Goal: Task Accomplishment & Management: Manage account settings

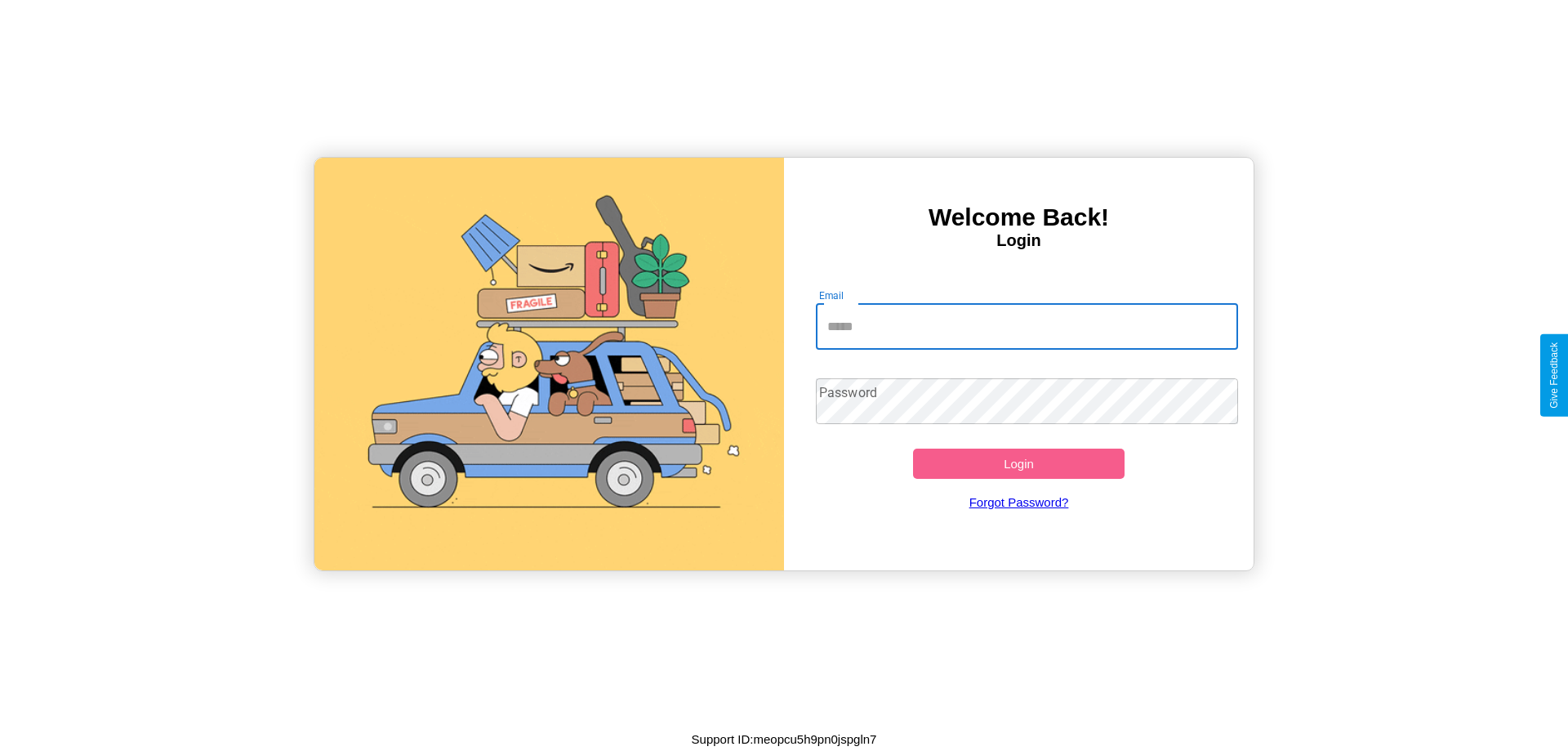
click at [1026, 326] on input "Email" at bounding box center [1027, 327] width 423 height 46
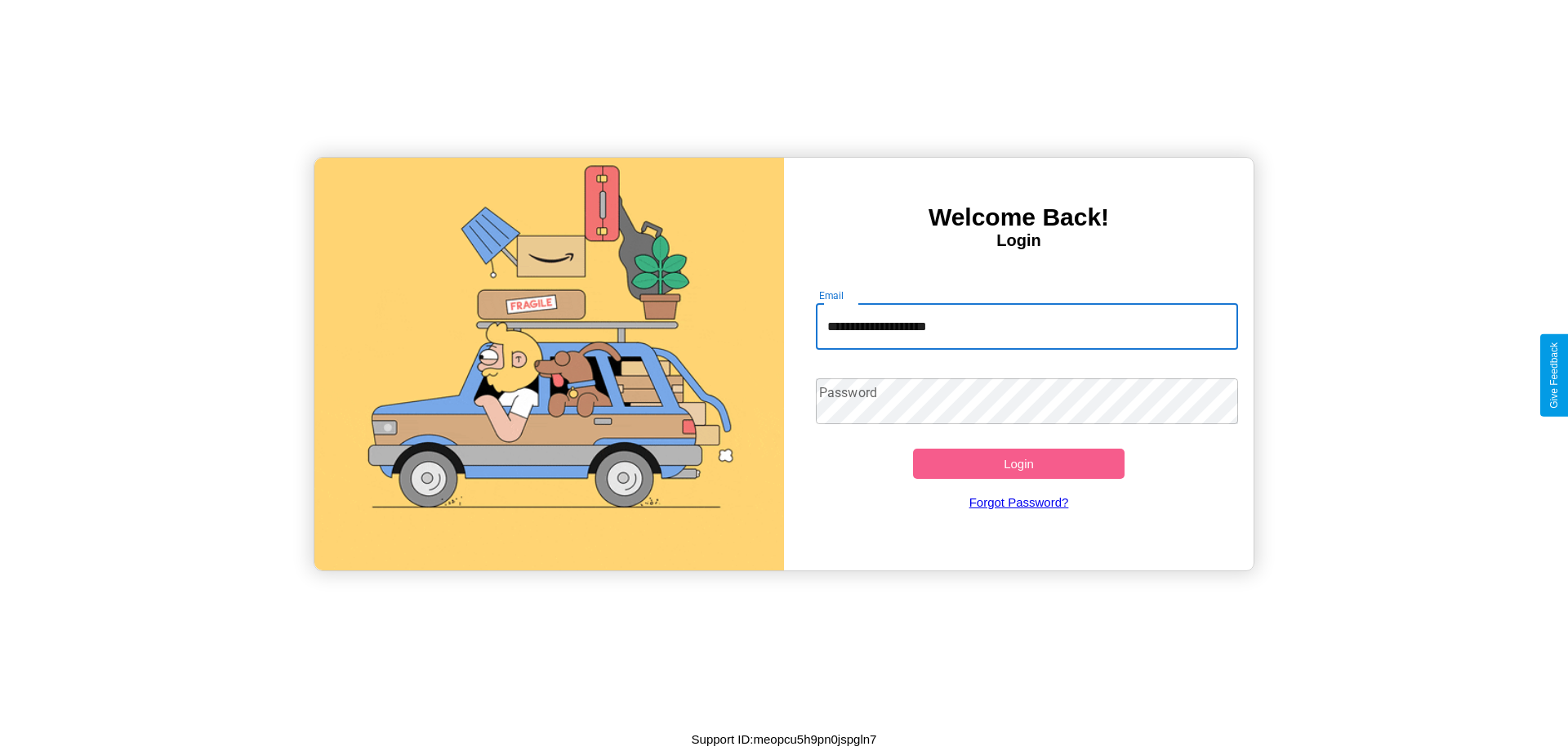
type input "**********"
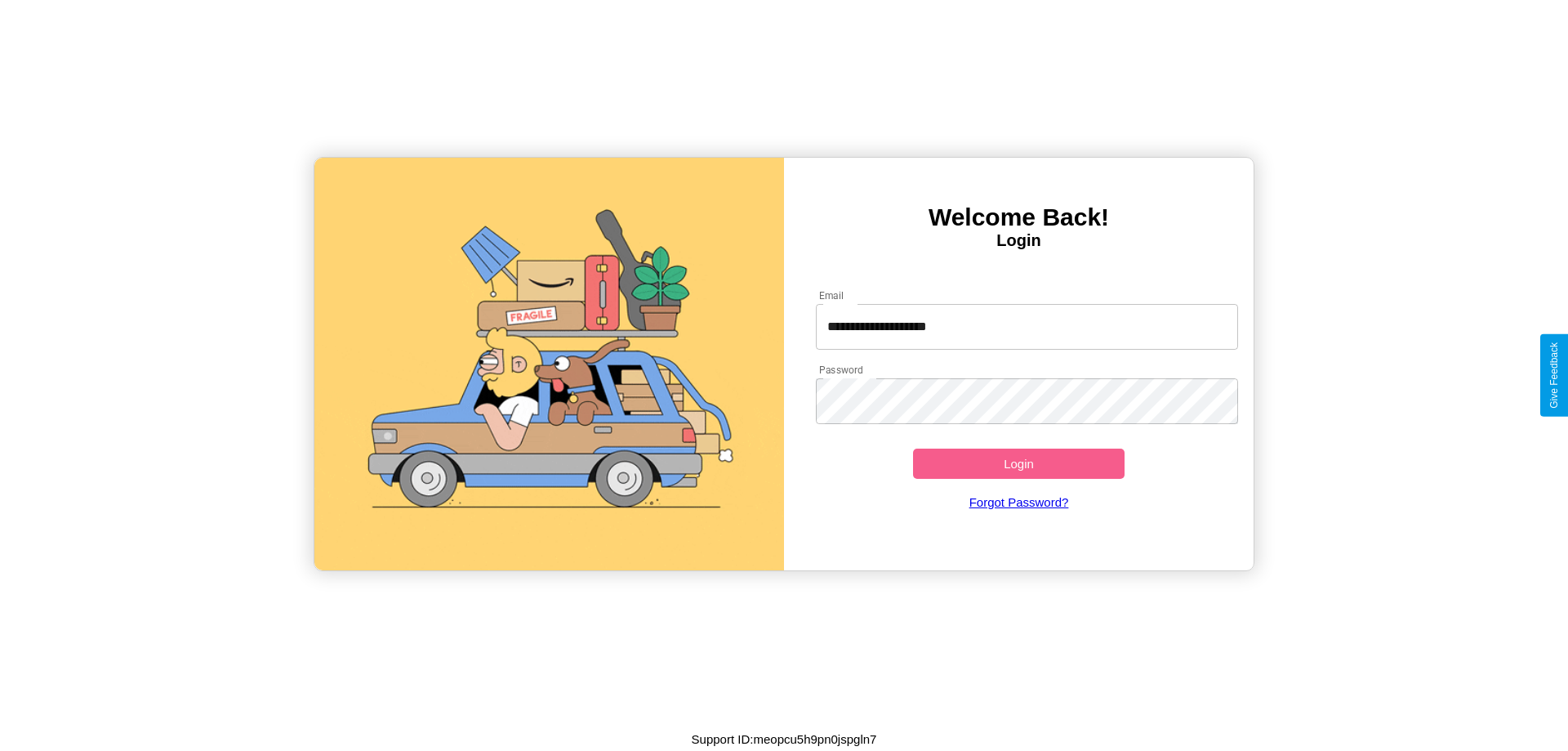
click at [1019, 464] on button "Login" at bounding box center [1019, 464] width 211 height 30
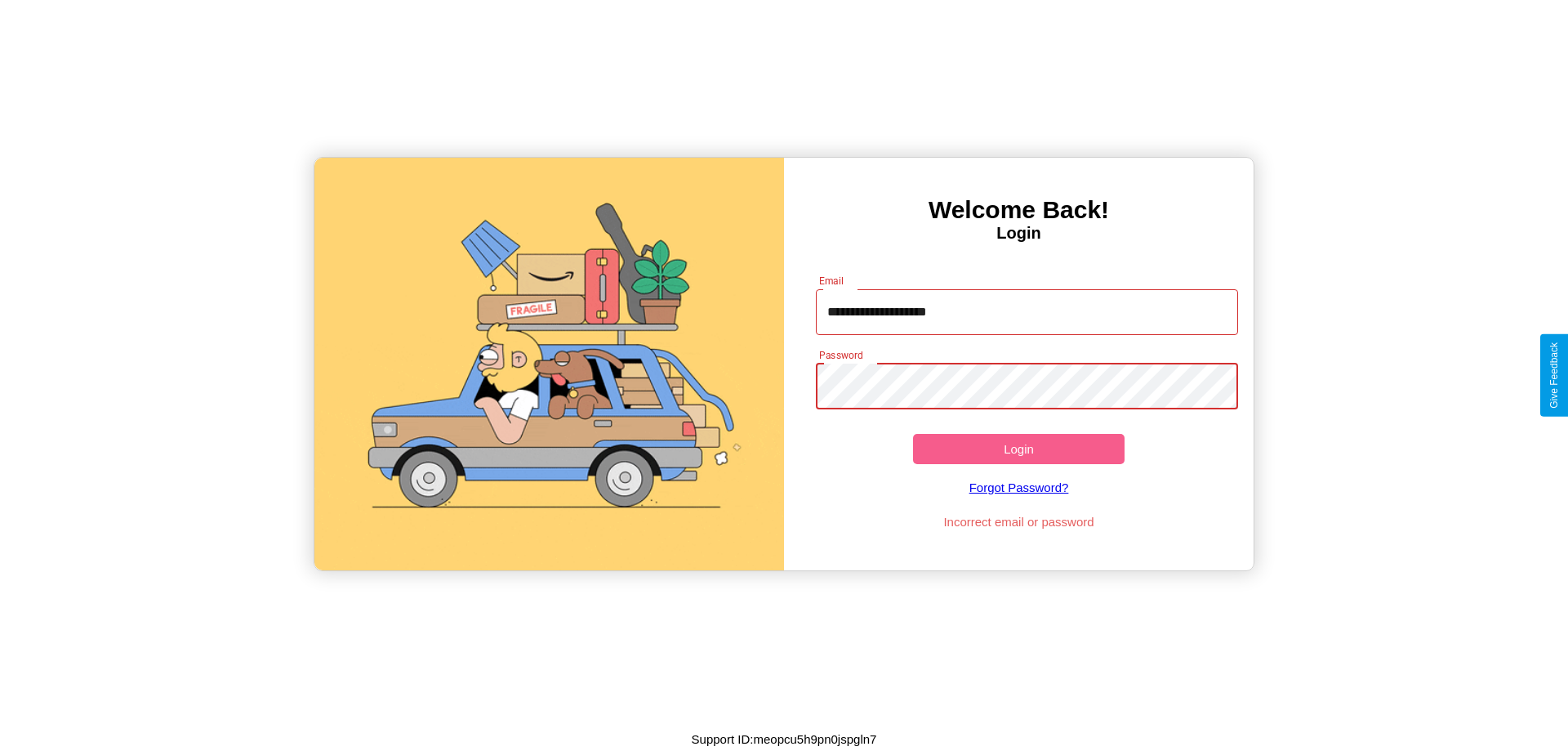
click at [1019, 448] on button "Login" at bounding box center [1019, 449] width 211 height 30
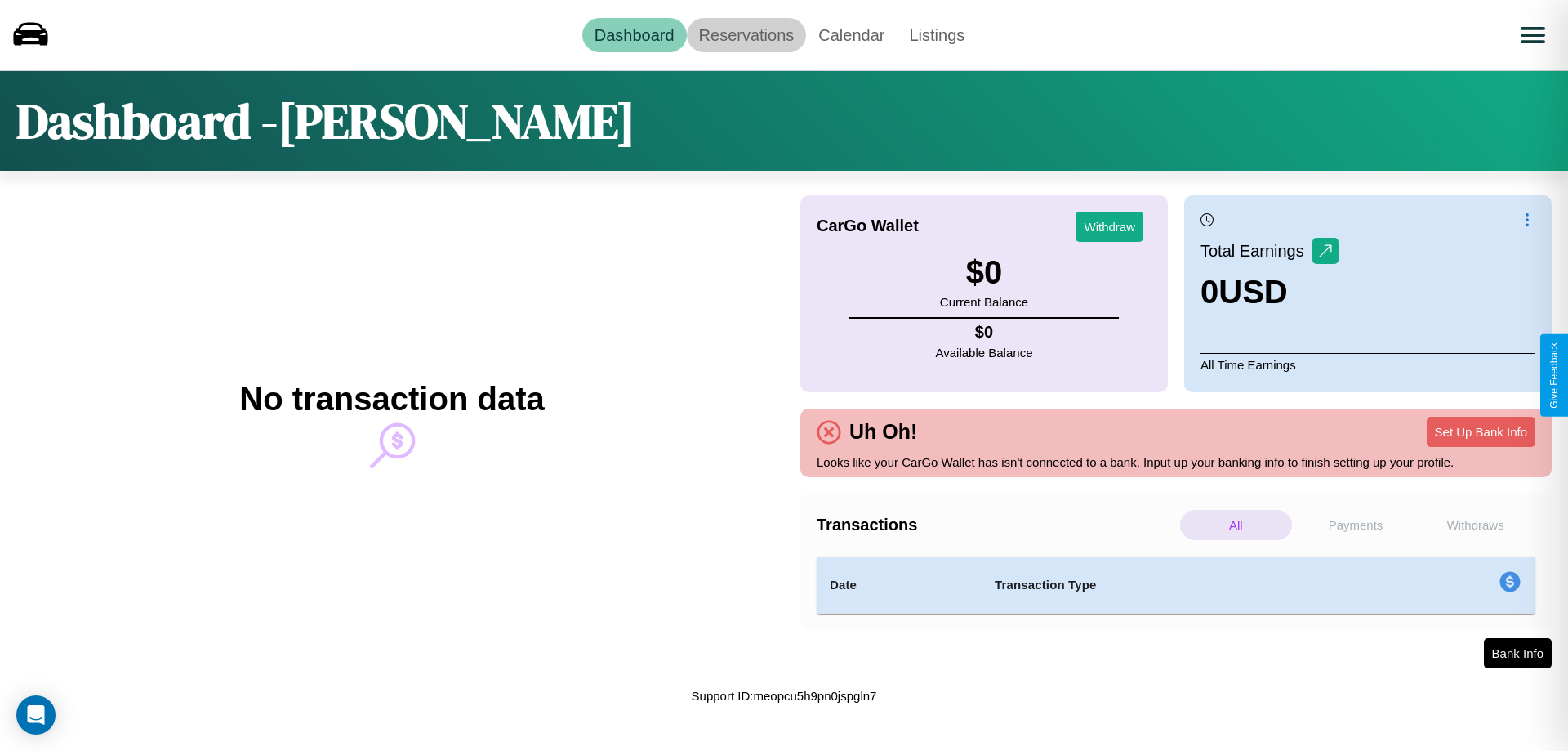
click at [746, 35] on link "Reservations" at bounding box center [747, 35] width 120 height 35
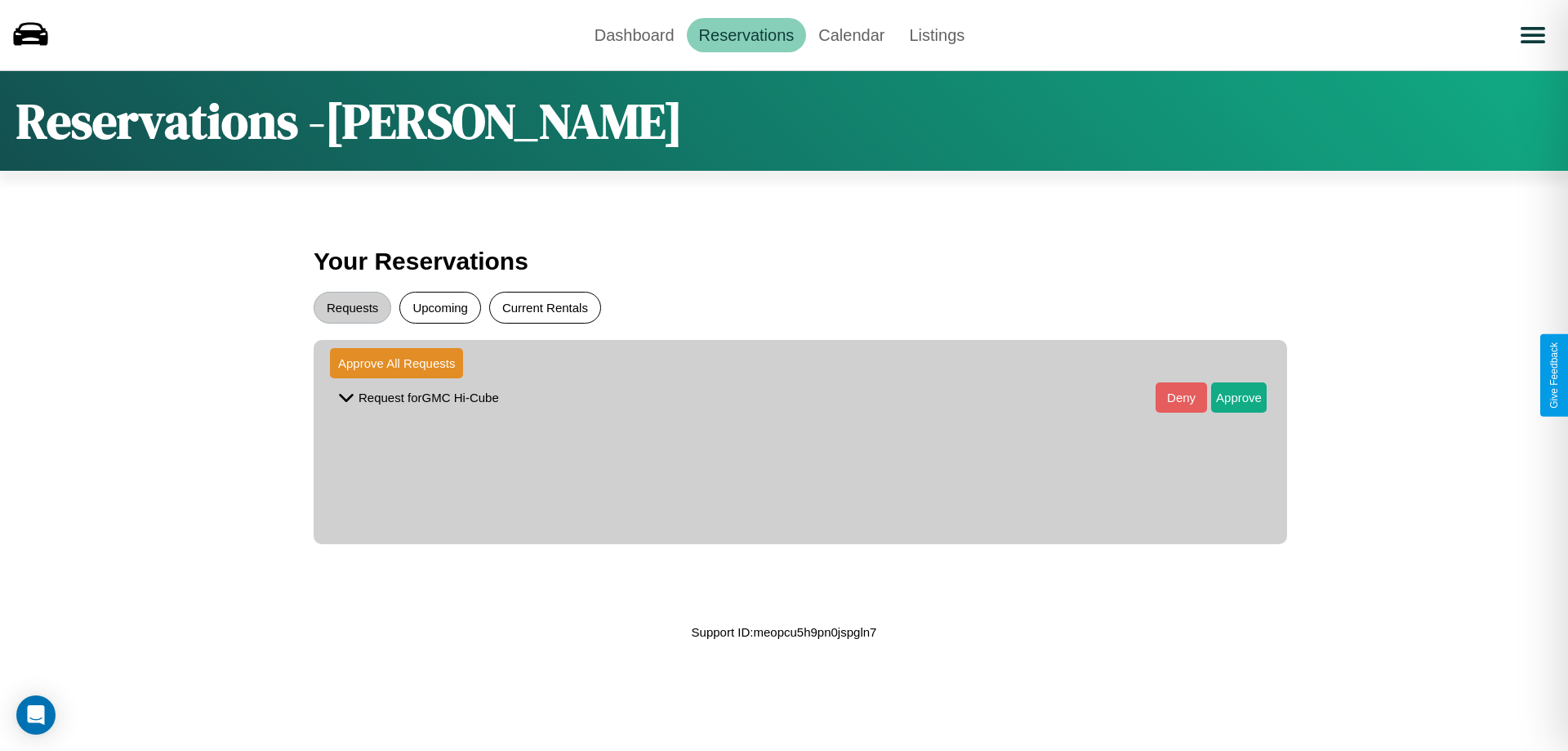
click at [545, 307] on button "Current Rentals" at bounding box center [545, 308] width 112 height 32
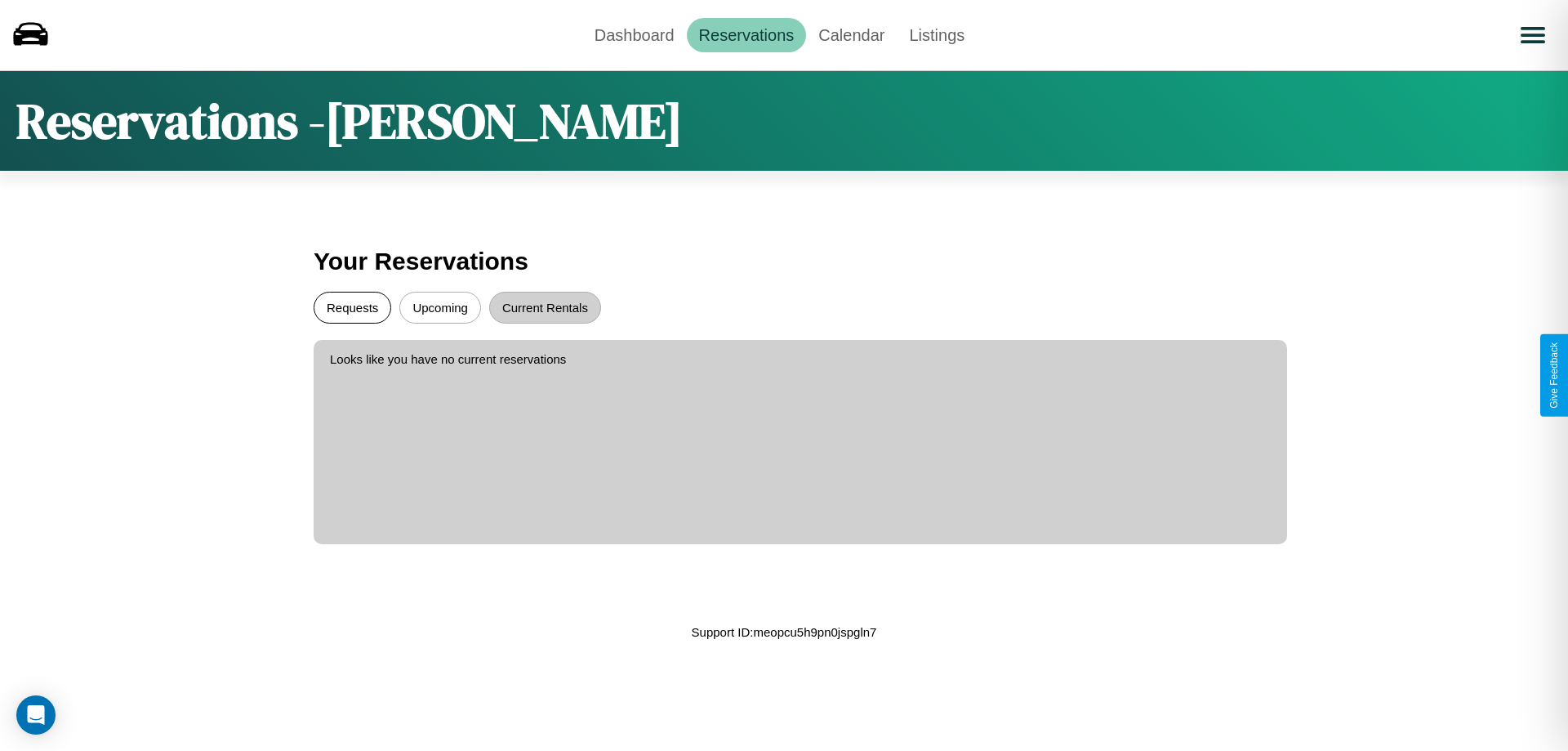
click at [352, 307] on button "Requests" at bounding box center [352, 308] width 78 height 32
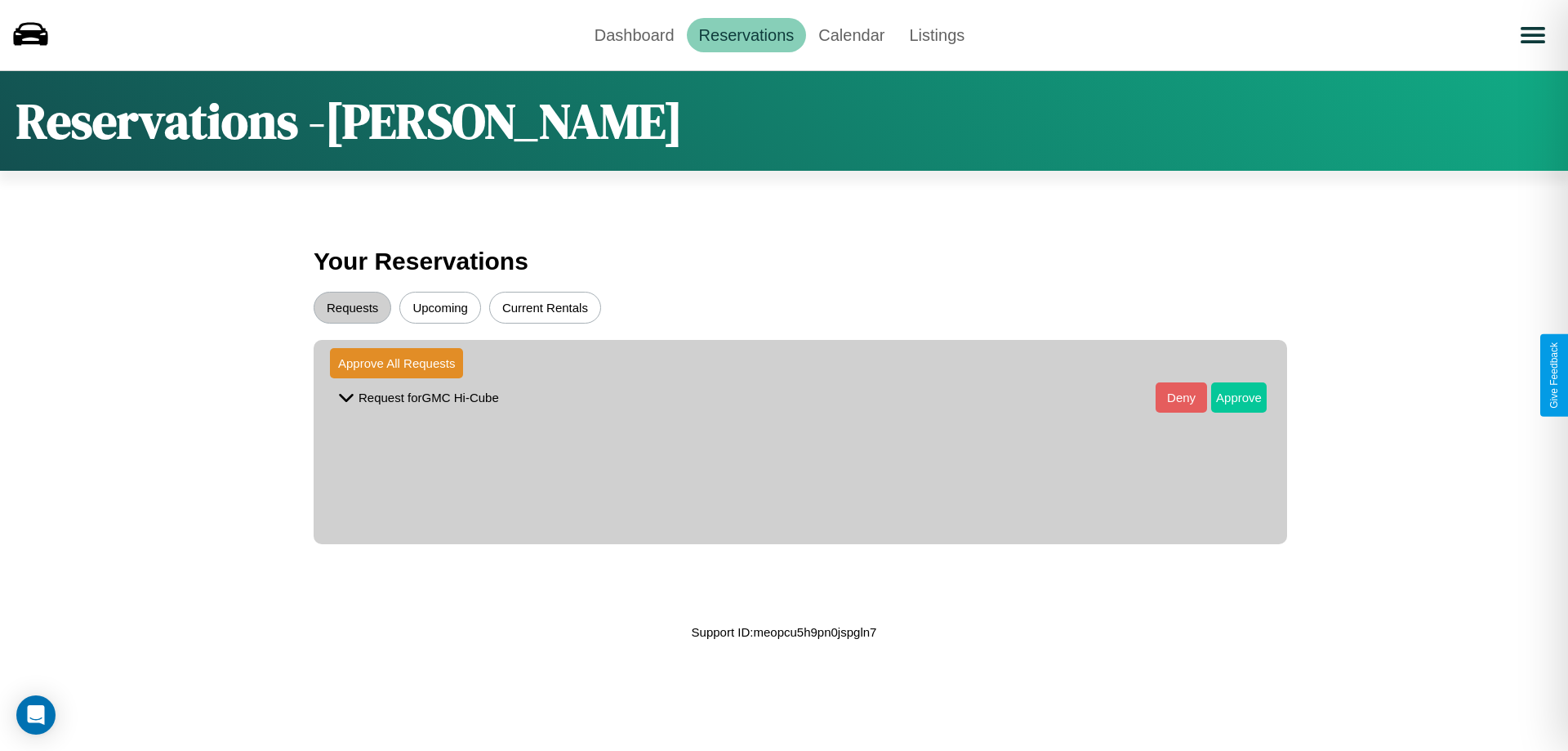
click at [1227, 397] on button "Approve" at bounding box center [1239, 398] width 56 height 30
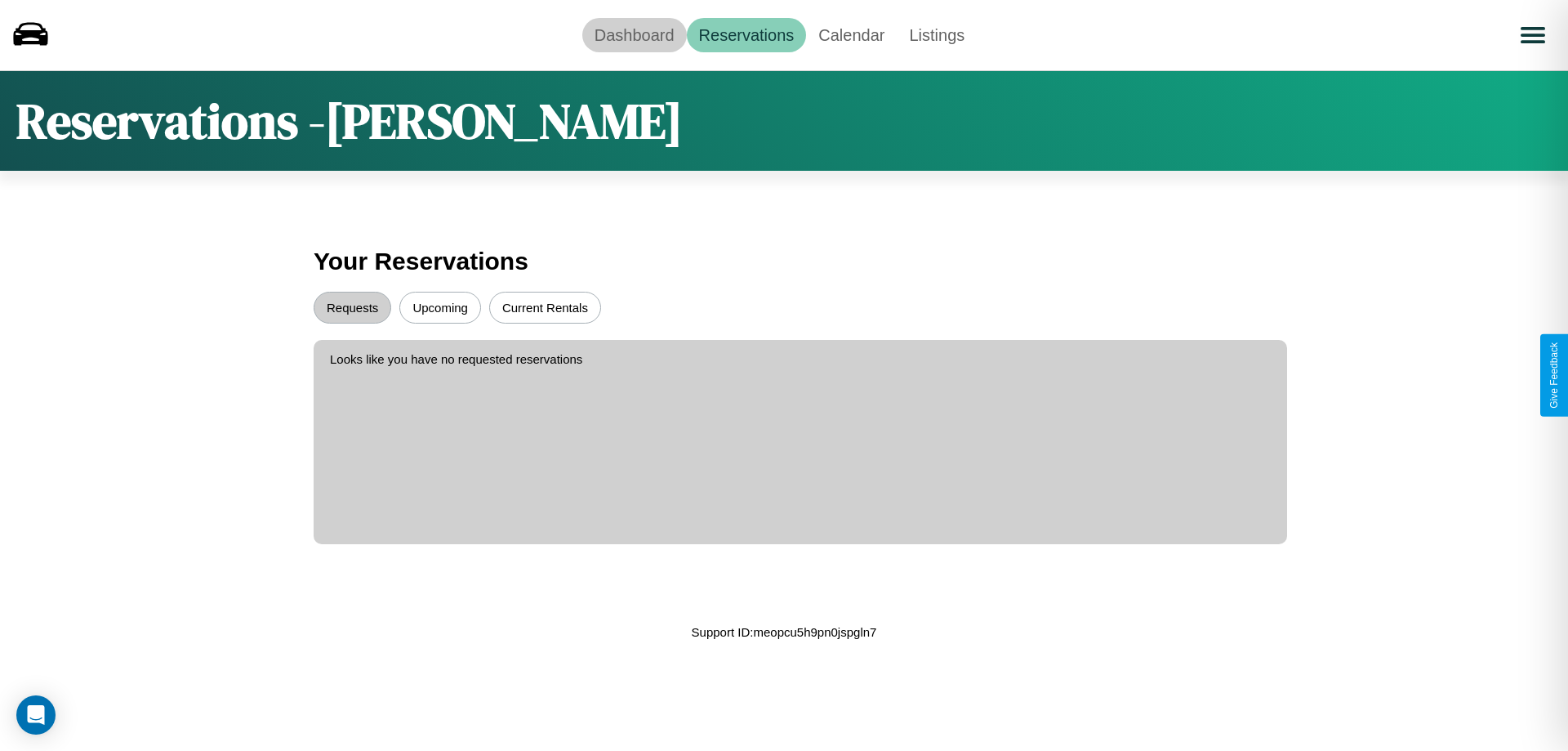
click at [634, 35] on link "Dashboard" at bounding box center [634, 35] width 104 height 35
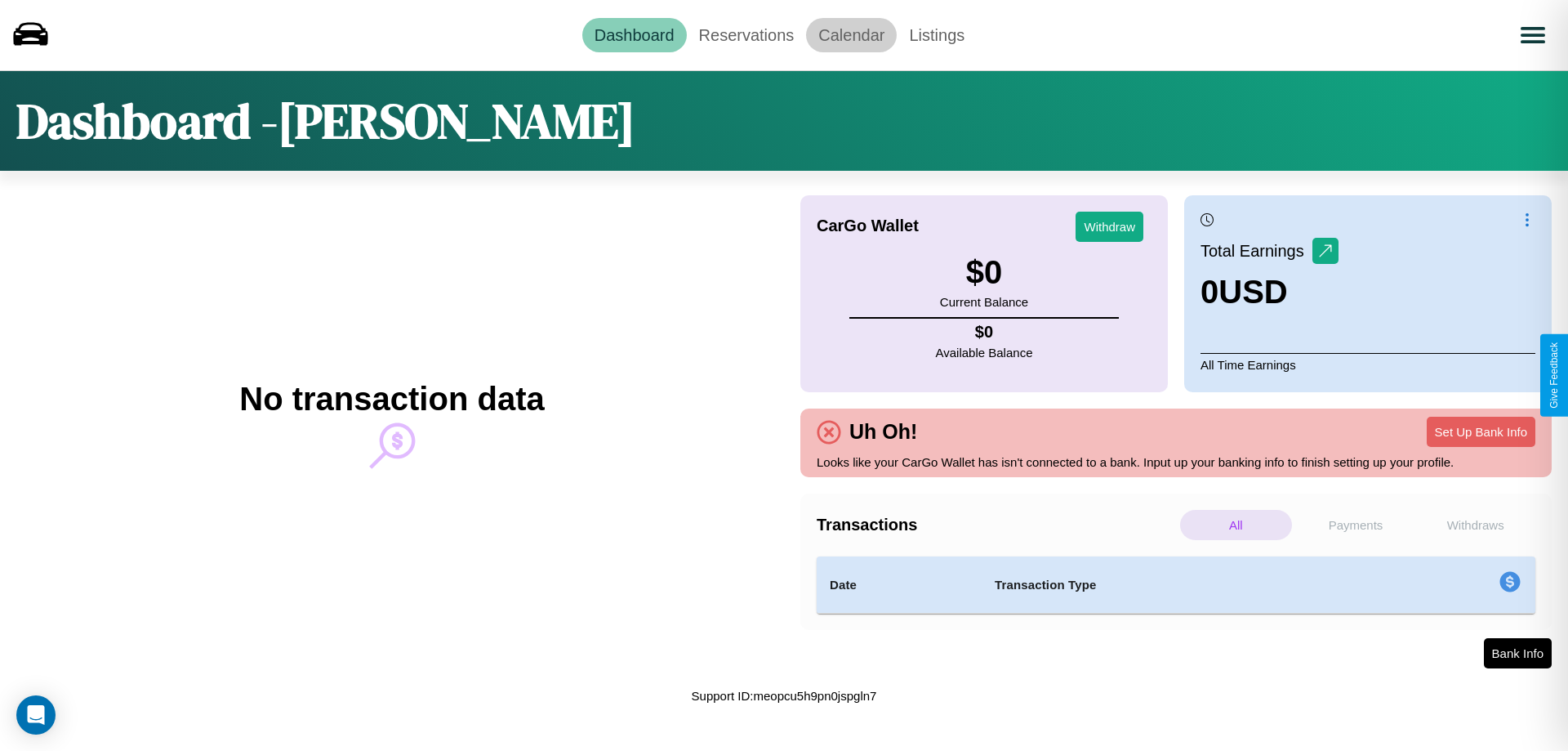
click at [851, 35] on link "Calendar" at bounding box center [852, 35] width 91 height 35
